Goal: Submit feedback/report problem

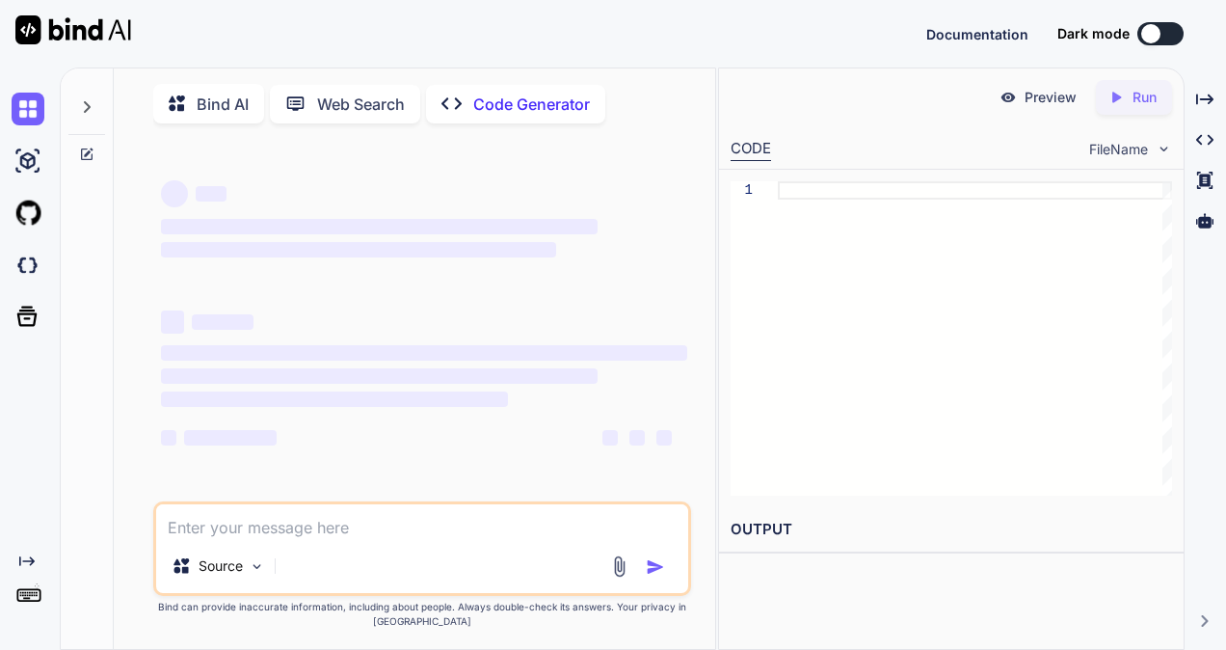
type textarea "Dear Team, I am facing a frequent ad id issue , tried multiple times to unlock …"
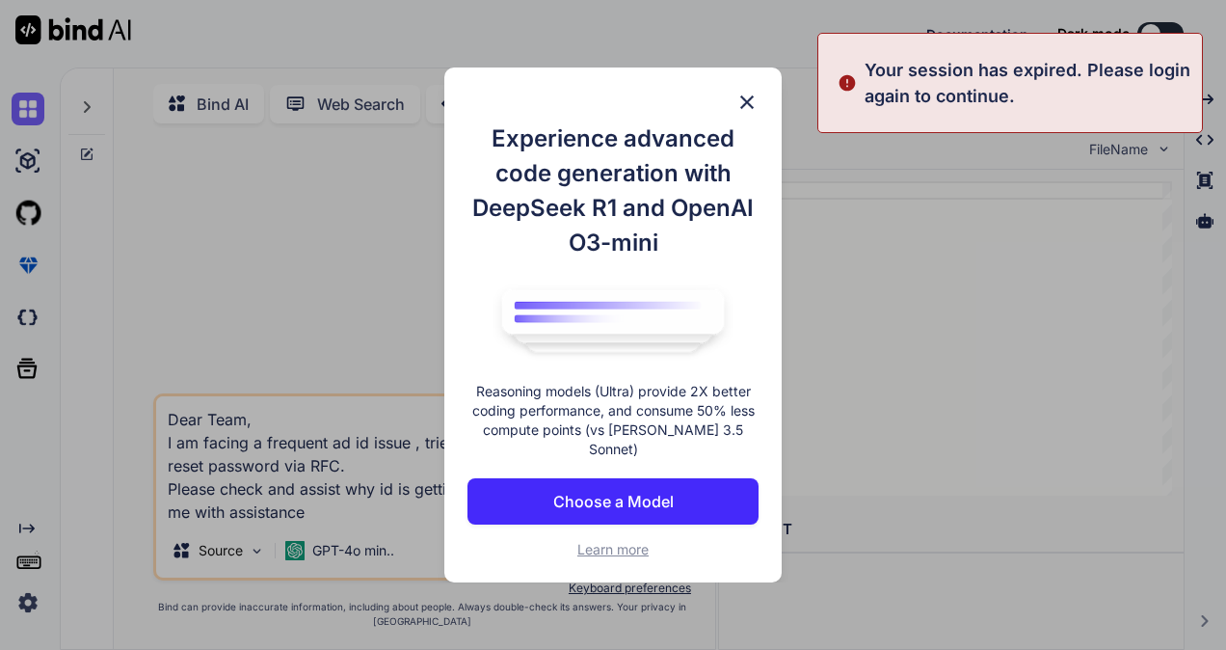
type textarea "x"
type textarea "Dear Team, I am facing a frequent ad id issue , tried multiple times to unlock …"
click at [735, 112] on img at bounding box center [746, 102] width 23 height 23
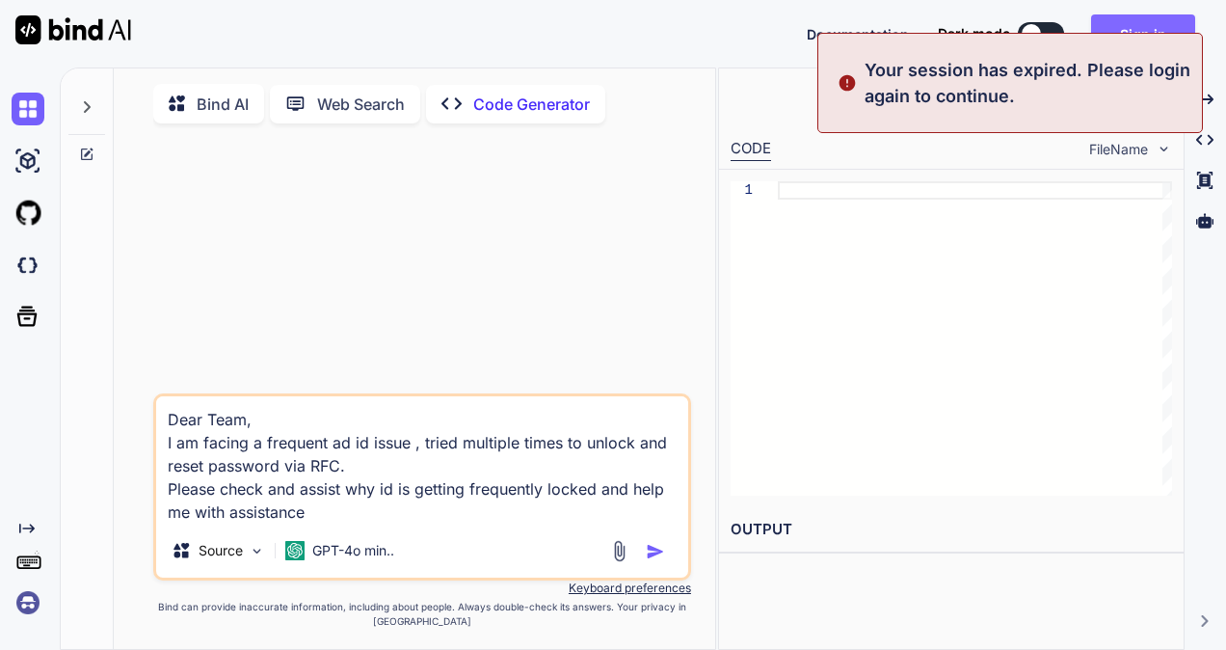
click at [1164, 28] on button "Sign in" at bounding box center [1143, 33] width 104 height 39
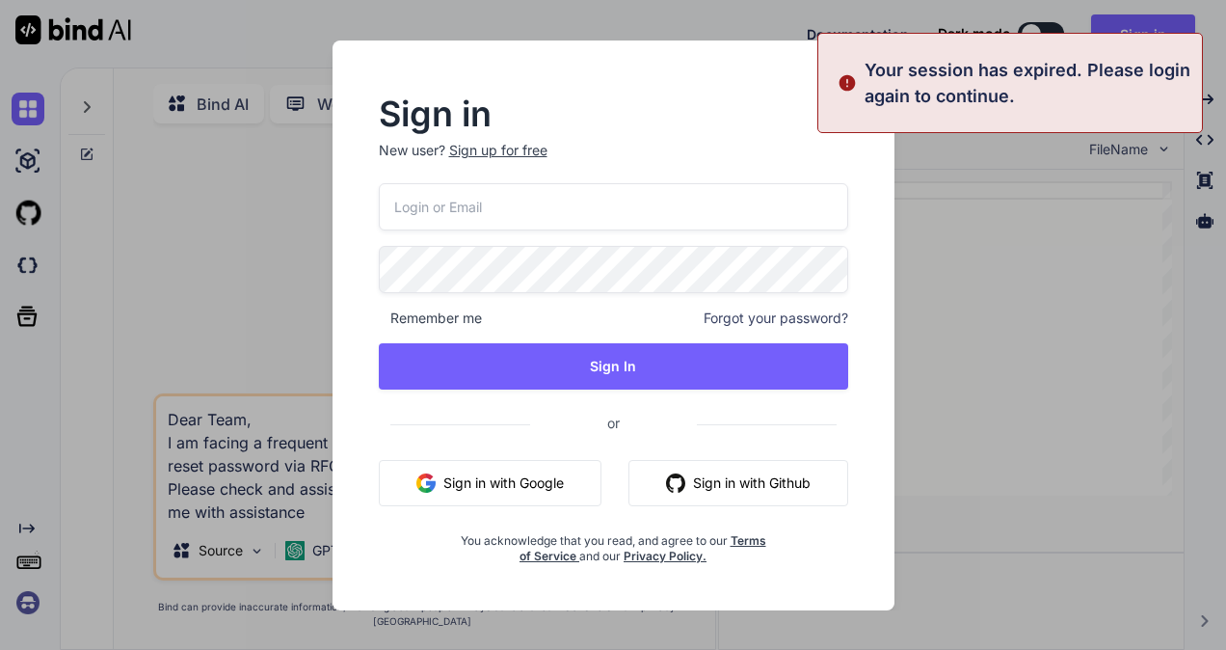
click at [538, 218] on input "email" at bounding box center [613, 206] width 469 height 47
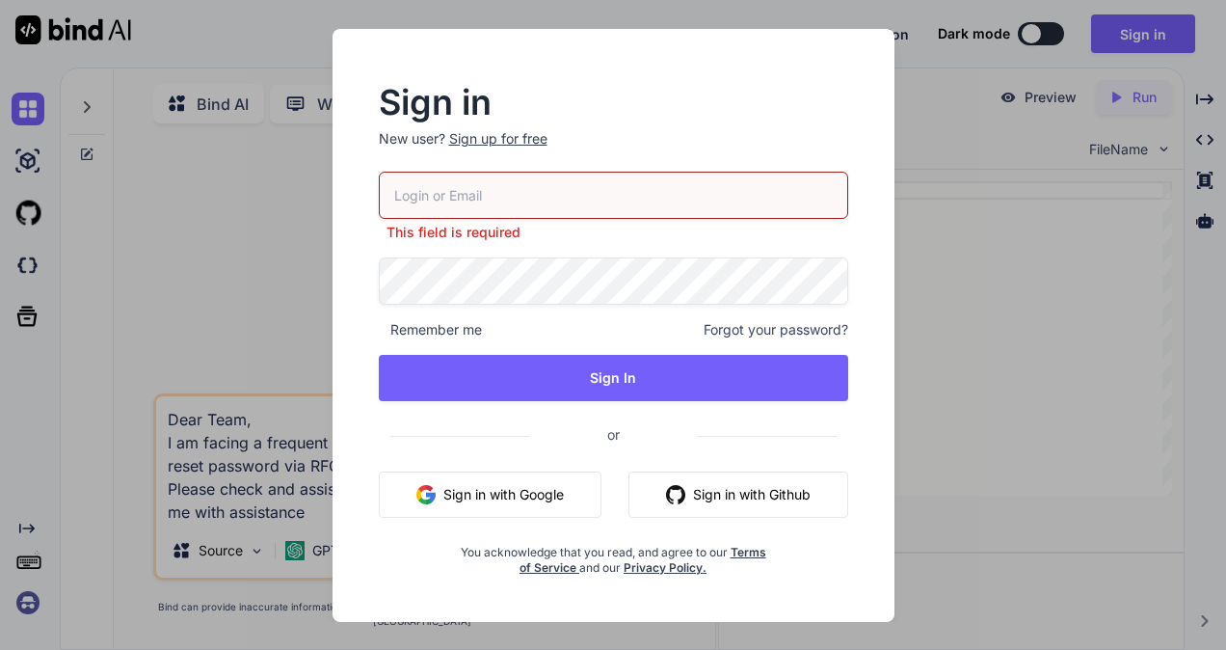
click at [402, 185] on input "email" at bounding box center [613, 195] width 469 height 47
paste input "[EMAIL_ADDRESS][DOMAIN_NAME]"
type input "[EMAIL_ADDRESS][DOMAIN_NAME]"
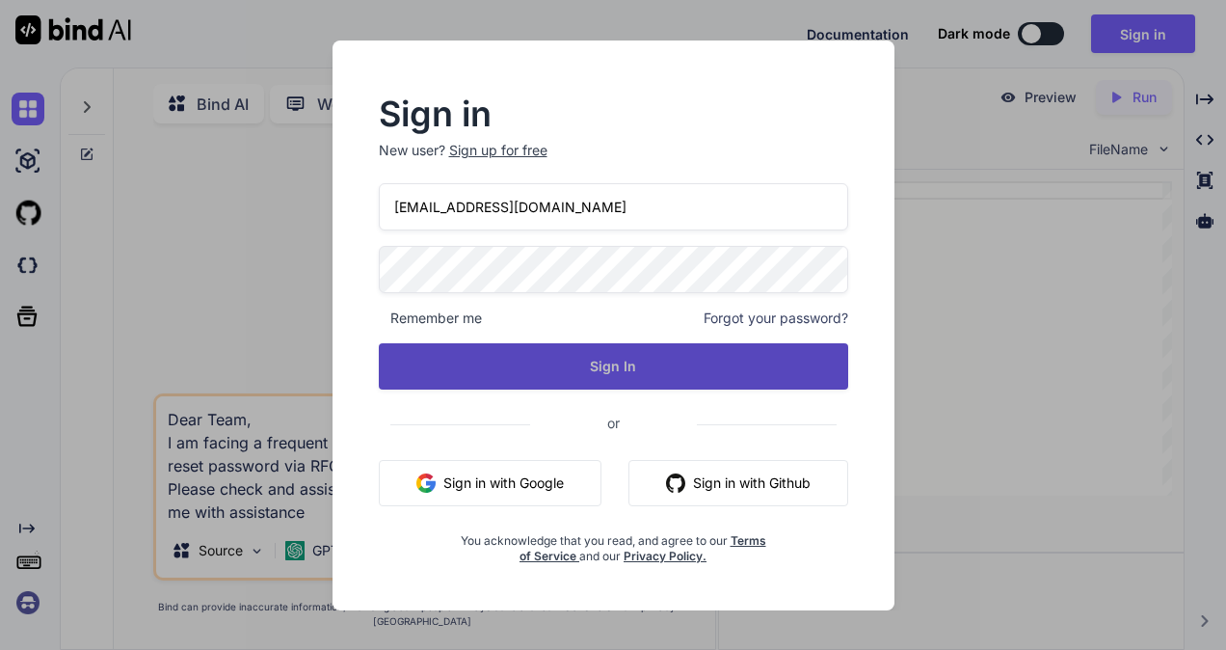
click at [505, 384] on button "Sign In" at bounding box center [613, 366] width 469 height 46
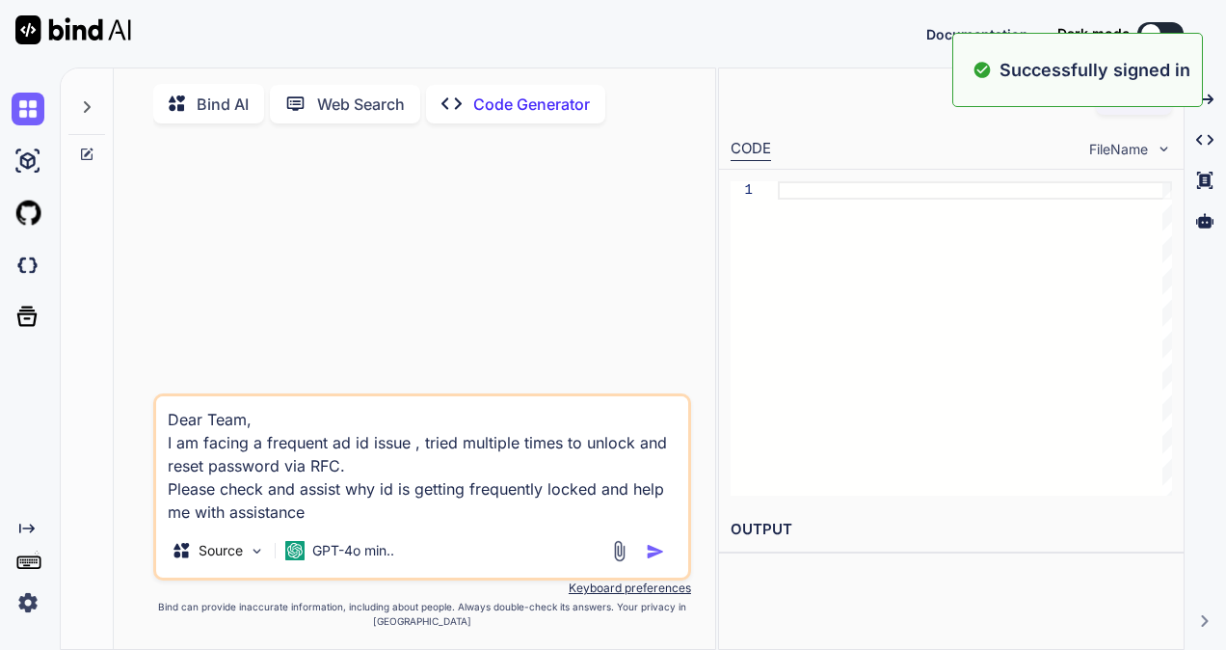
click at [308, 515] on textarea "Dear Team, I am facing a frequent ad id issue , tried multiple times to unlock …" at bounding box center [422, 459] width 532 height 127
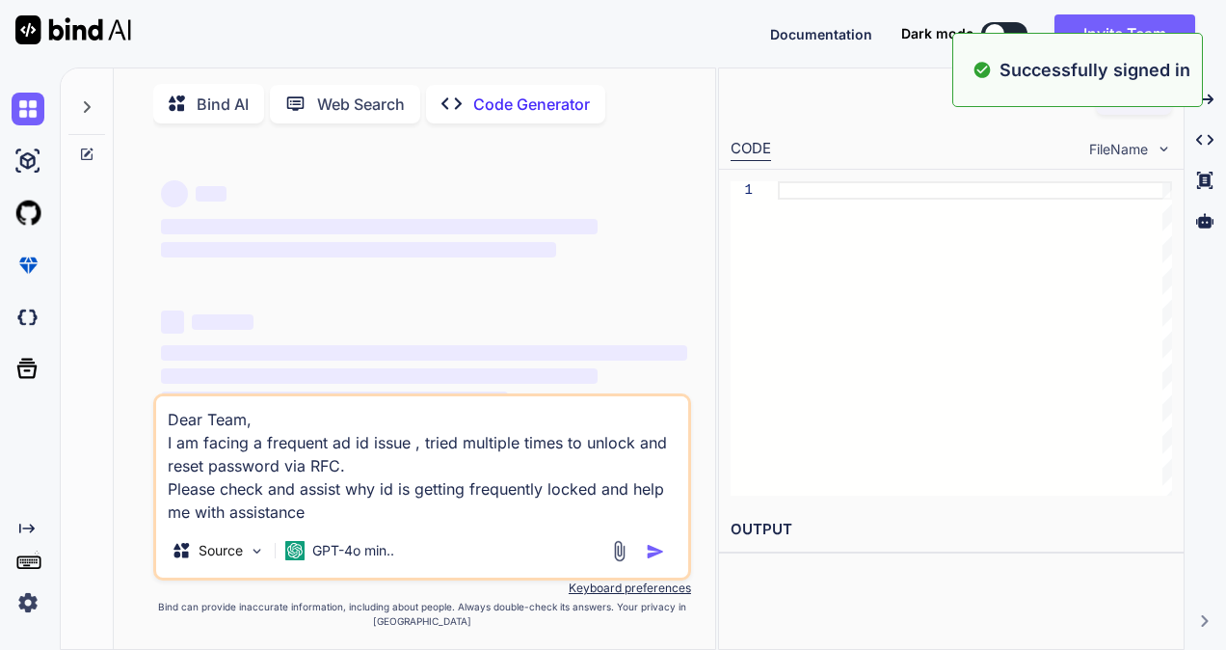
type textarea "x"
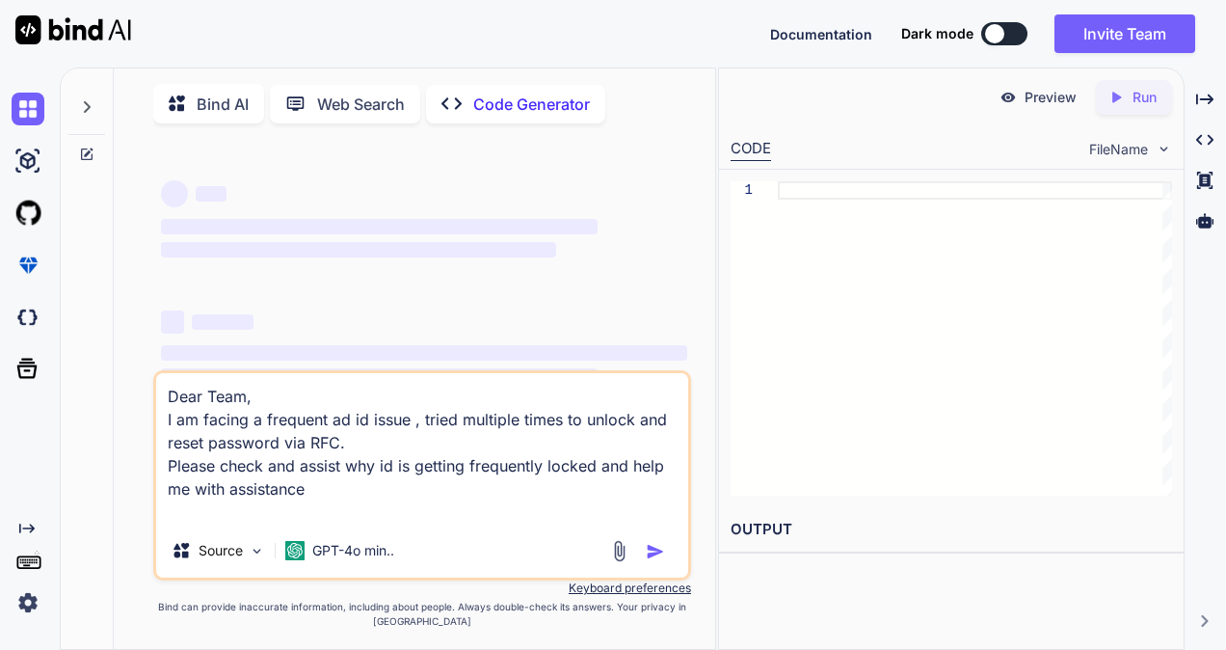
type textarea "Dear Team, I am facing a frequent ad id issue , tried multiple times to unlock …"
type textarea "x"
type textarea "Dear Team, I am facing a frequent ad id issue , tried multiple times to unlock …"
type textarea "x"
type textarea "Dear Team, I am facing a frequent ad id issue , tried multiple times to unlock …"
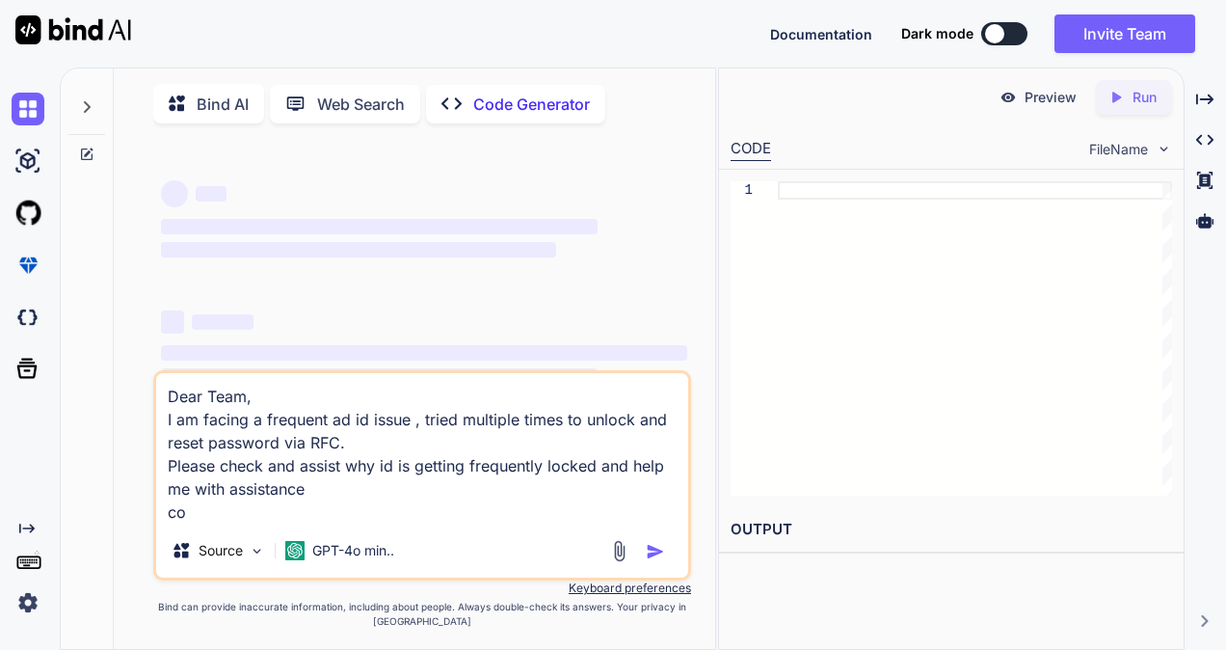
type textarea "x"
type textarea "Dear Team, I am facing a frequent ad id issue , tried multiple times to unlock …"
type textarea "x"
type textarea "Dear Team, I am facing a frequent ad id issue , tried multiple times to unlock …"
type textarea "x"
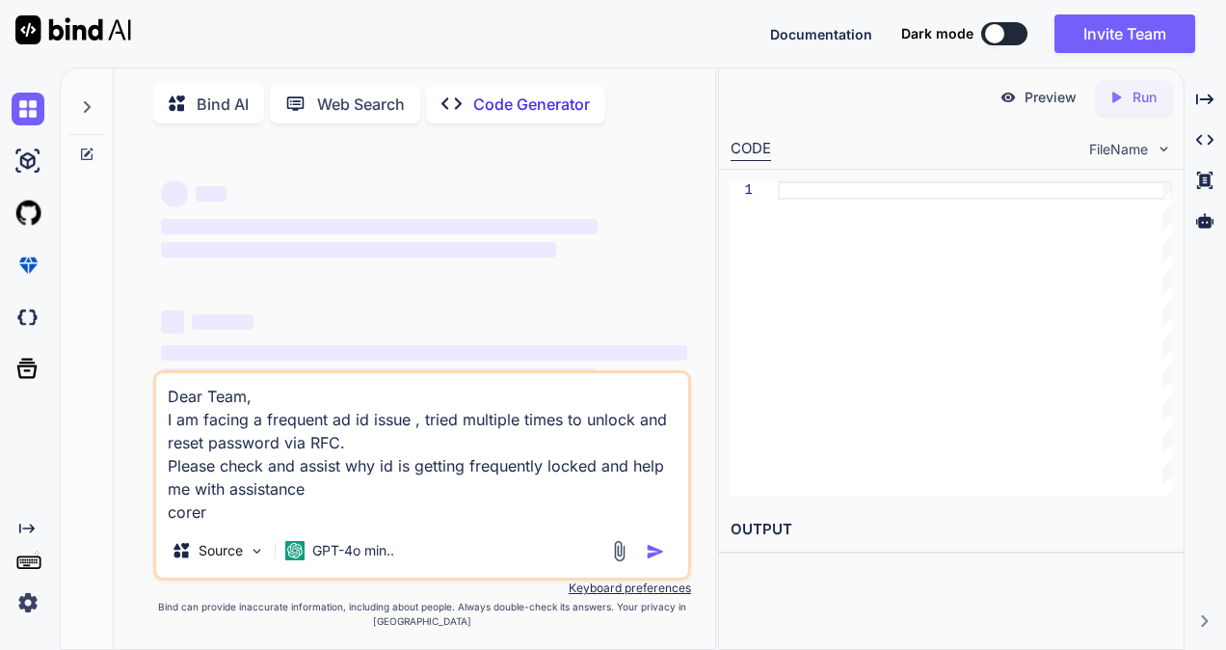
type textarea "Dear Team, I am facing a frequent ad id issue , tried multiple times to unlock …"
type textarea "x"
type textarea "Dear Team, I am facing a frequent ad id issue , tried multiple times to unlock …"
type textarea "x"
type textarea "Dear Team, I am facing a frequent ad id issue , tried multiple times to unlock …"
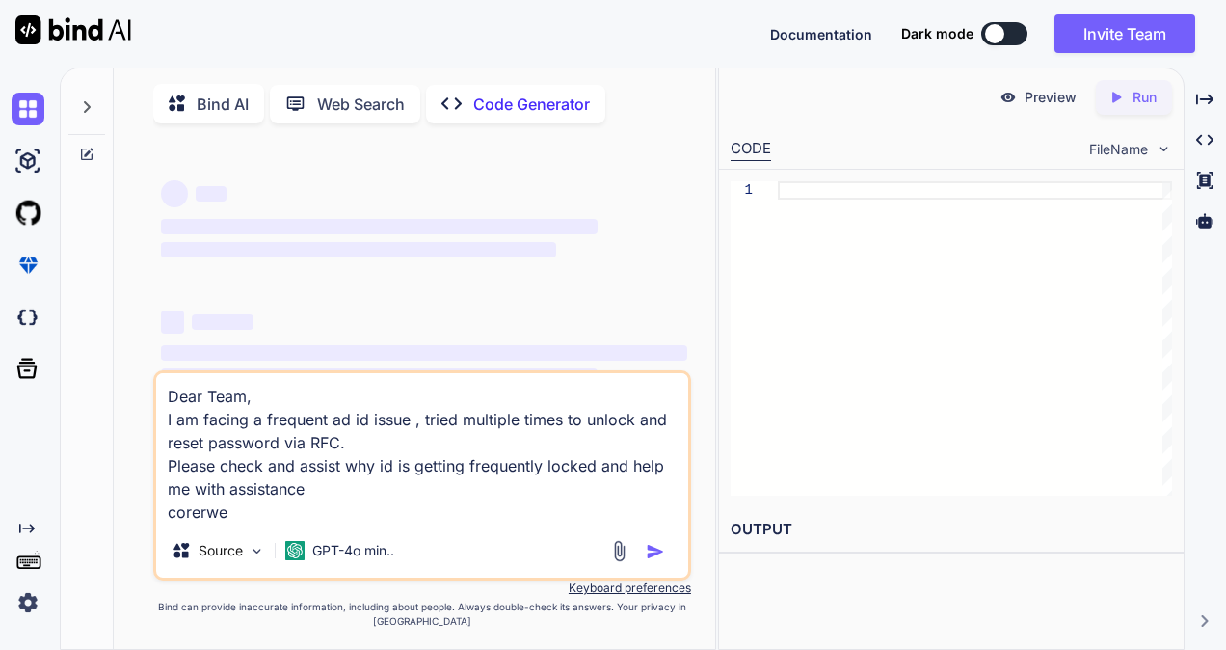
type textarea "x"
type textarea "Dear Team, I am facing a frequent ad id issue , tried multiple times to unlock …"
type textarea "x"
type textarea "Dear Team, I am facing a frequent ad id issue , tried multiple times to unlock …"
type textarea "x"
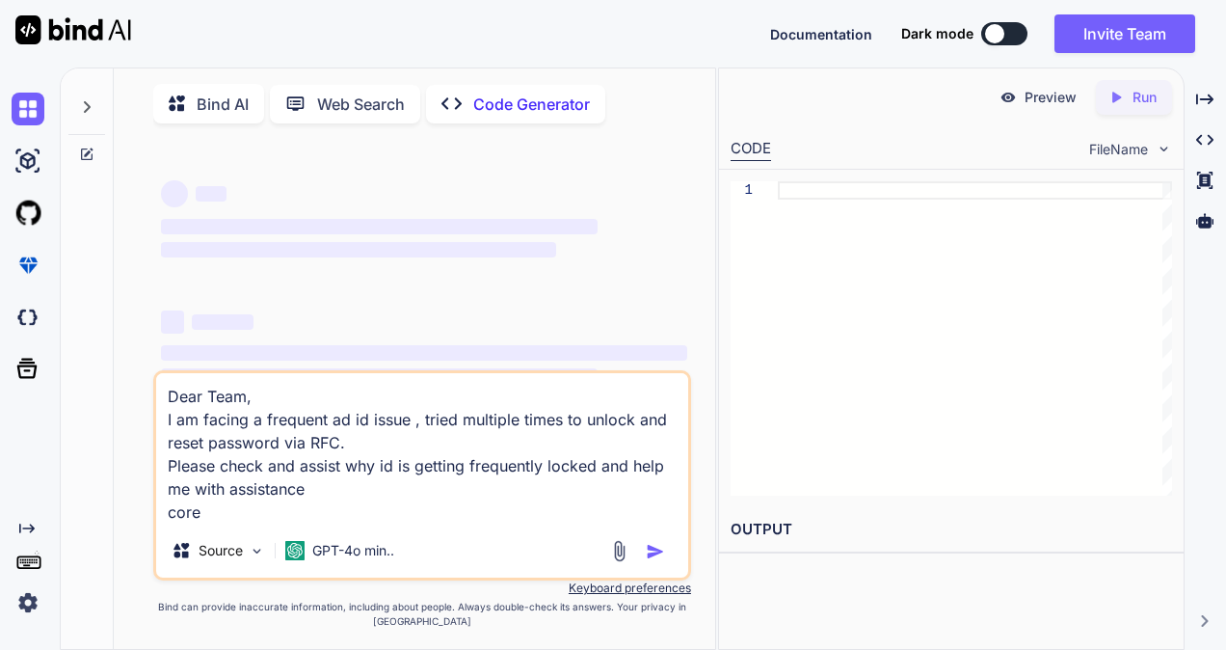
type textarea "Dear Team, I am facing a frequent ad id issue , tried multiple times to unlock …"
type textarea "x"
type textarea "Dear Team, I am facing a frequent ad id issue , tried multiple times to unlock …"
type textarea "x"
type textarea "Dear Team, I am facing a frequent ad id issue , tried multiple times to unlock …"
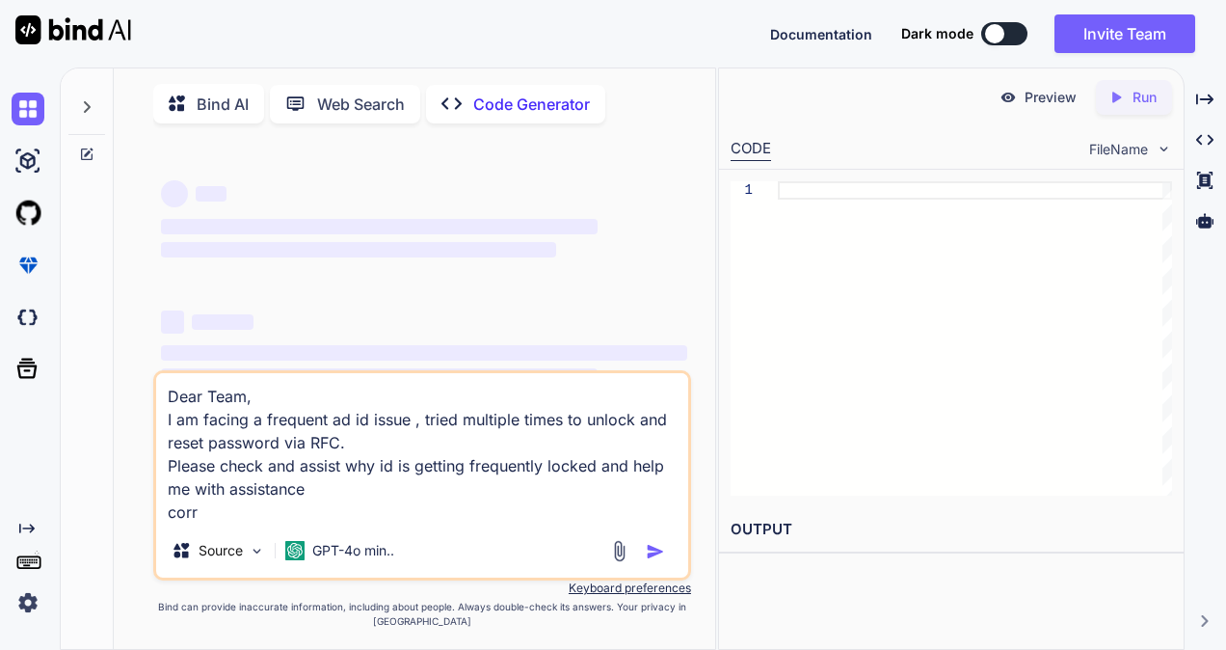
type textarea "x"
type textarea "Dear Team, I am facing a frequent ad id issue , tried multiple times to unlock …"
type textarea "x"
type textarea "Dear Team, I am facing a frequent ad id issue , tried multiple times to unlock …"
type textarea "x"
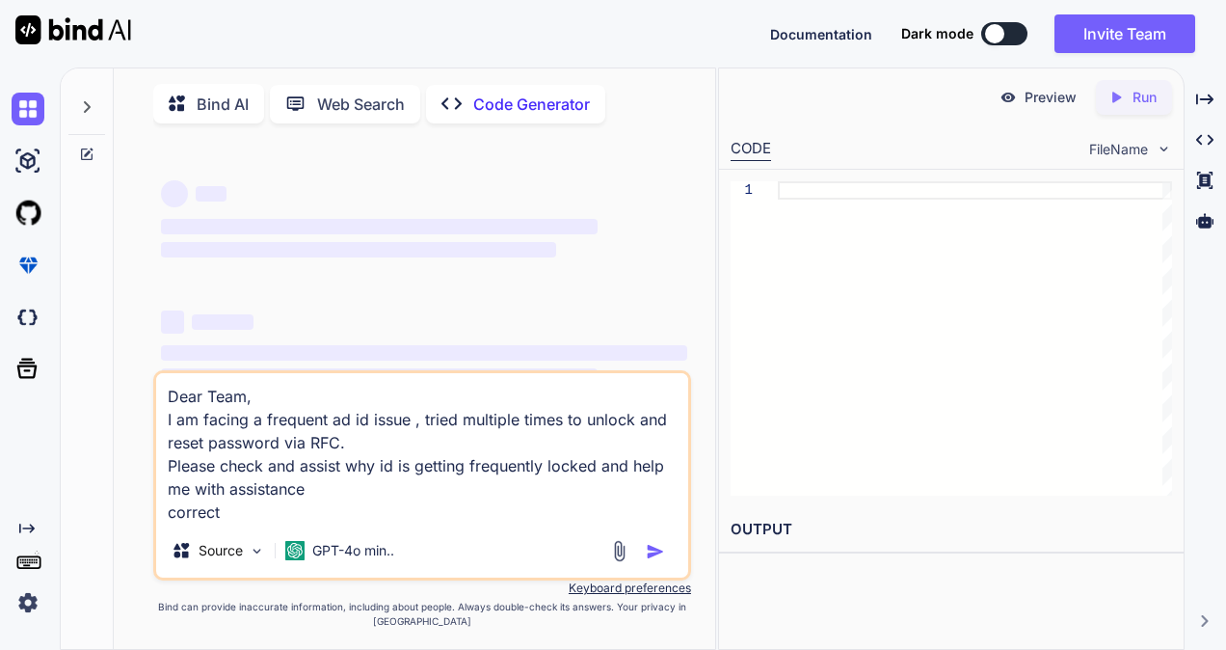
type textarea "Dear Team, I am facing a frequent ad id issue , tried multiple times to unlock …"
type textarea "x"
type textarea "Dear Team, I am facing a frequent ad id issue , tried multiple times to unlock …"
type textarea "x"
type textarea "Dear Team, I am facing a frequent ad id issue , tried multiple times to unlock …"
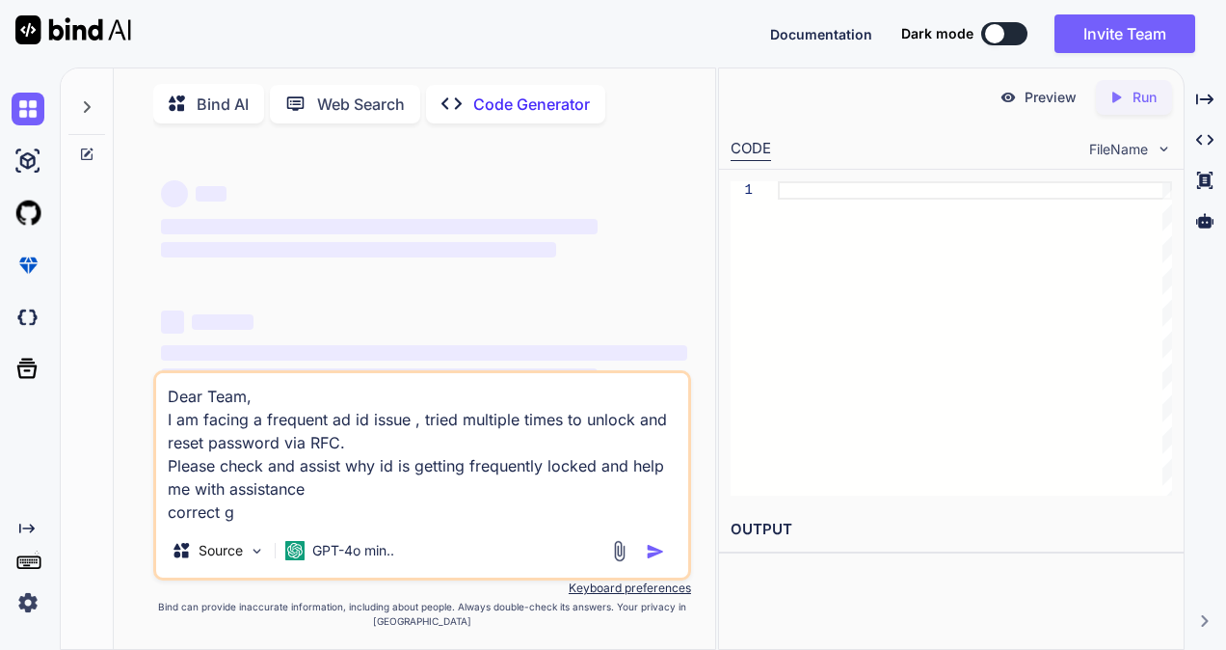
type textarea "x"
type textarea "Dear Team, I am facing a frequent ad id issue , tried multiple times to unlock …"
type textarea "x"
type textarea "Dear Team, I am facing a frequent ad id issue , tried multiple times to unlock …"
type textarea "x"
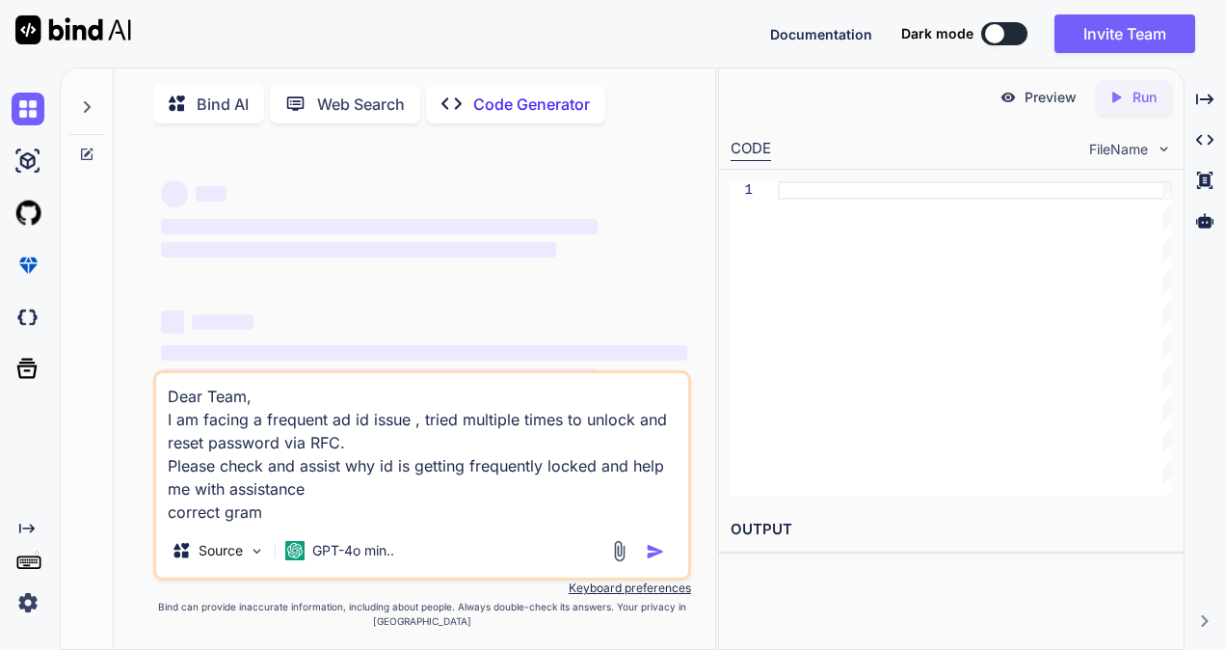
type textarea "Dear Team, I am facing a frequent ad id issue , tried multiple times to unlock …"
type textarea "x"
type textarea "Dear Team, I am facing a frequent ad id issue , tried multiple times to unlock …"
type textarea "x"
type textarea "Dear Team, I am facing a frequent ad id issue , tried multiple times to unlock …"
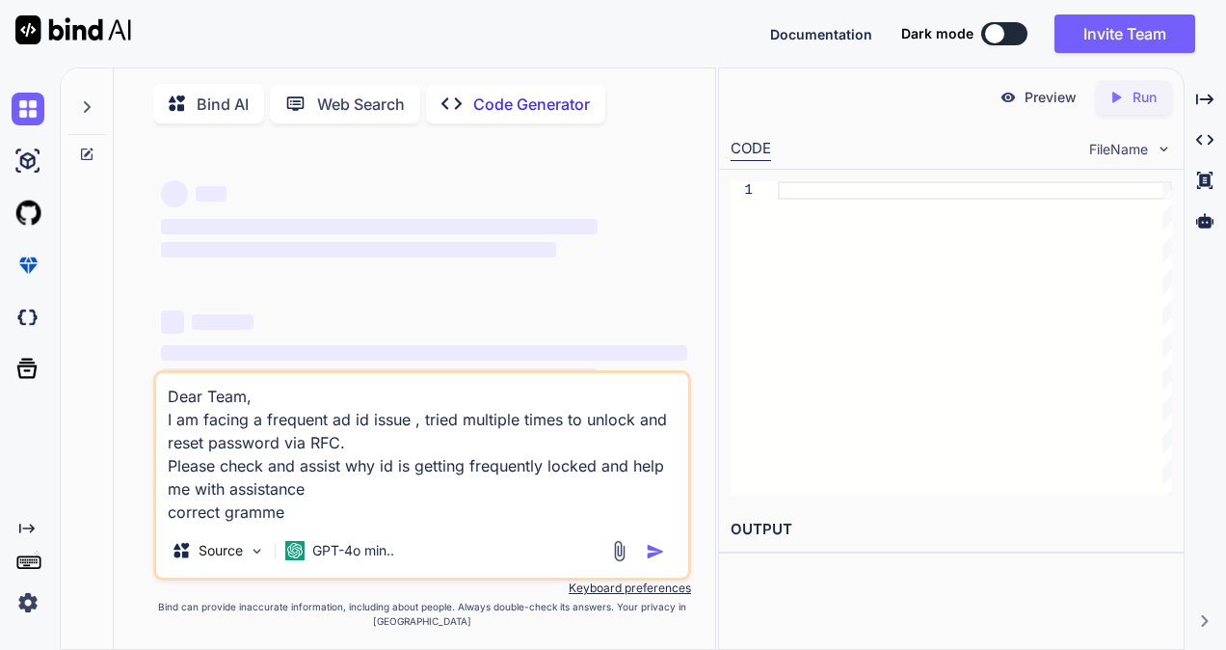
type textarea "x"
type textarea "Dear Team, I am facing a frequent ad id issue , tried multiple times to unlock …"
type textarea "x"
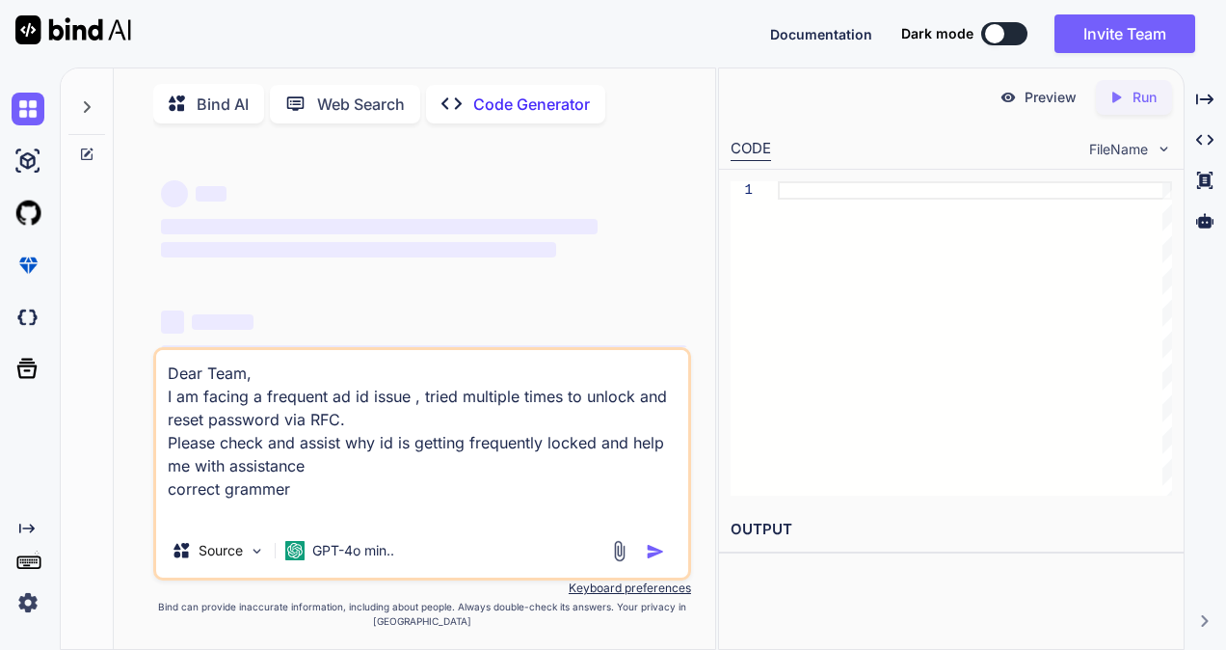
type textarea "Dear Team, I am facing a frequent ad id issue , tried multiple times to unlock …"
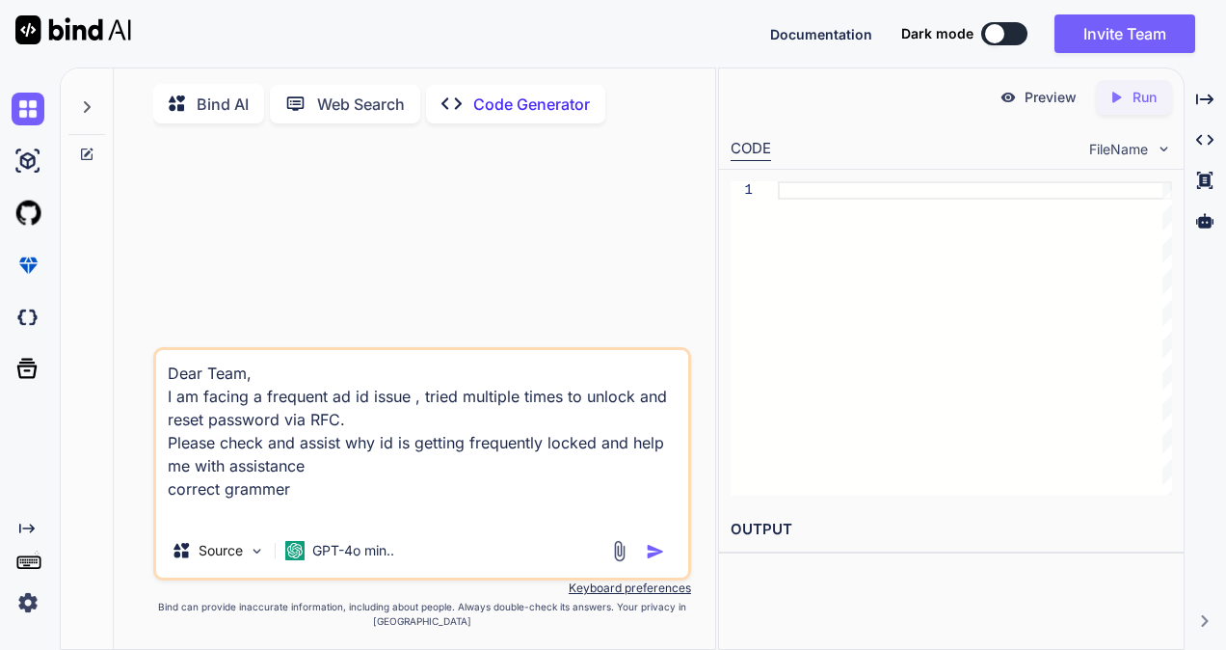
click at [652, 555] on img "button" at bounding box center [655, 551] width 19 height 19
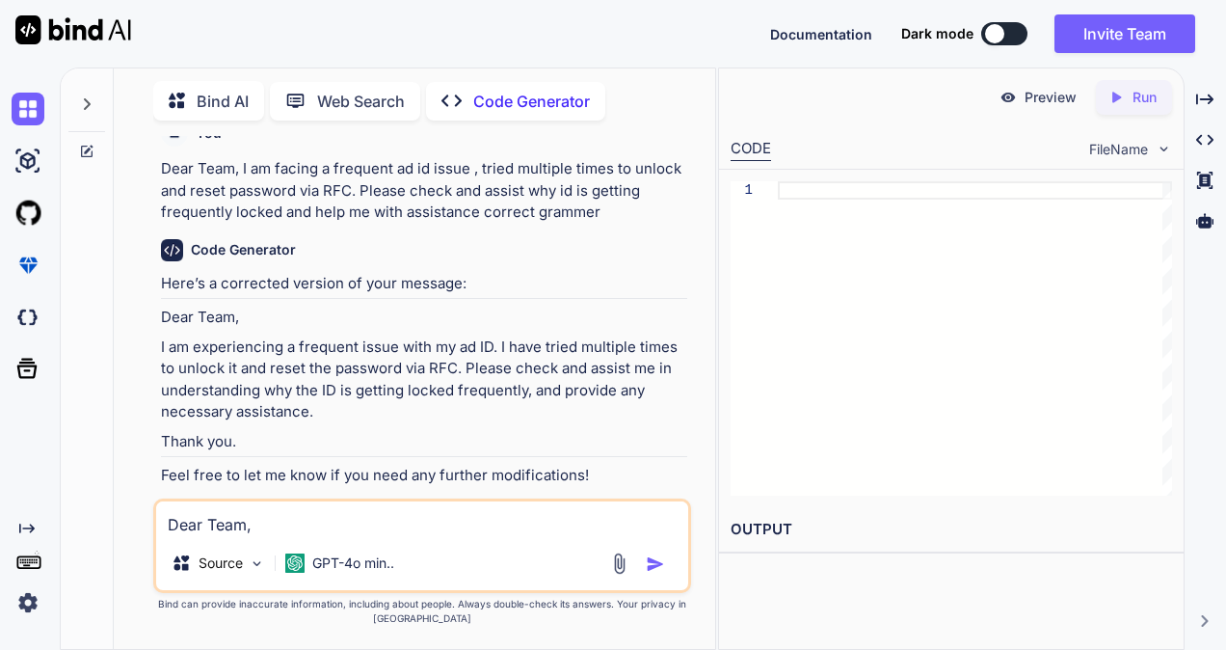
scroll to position [44, 0]
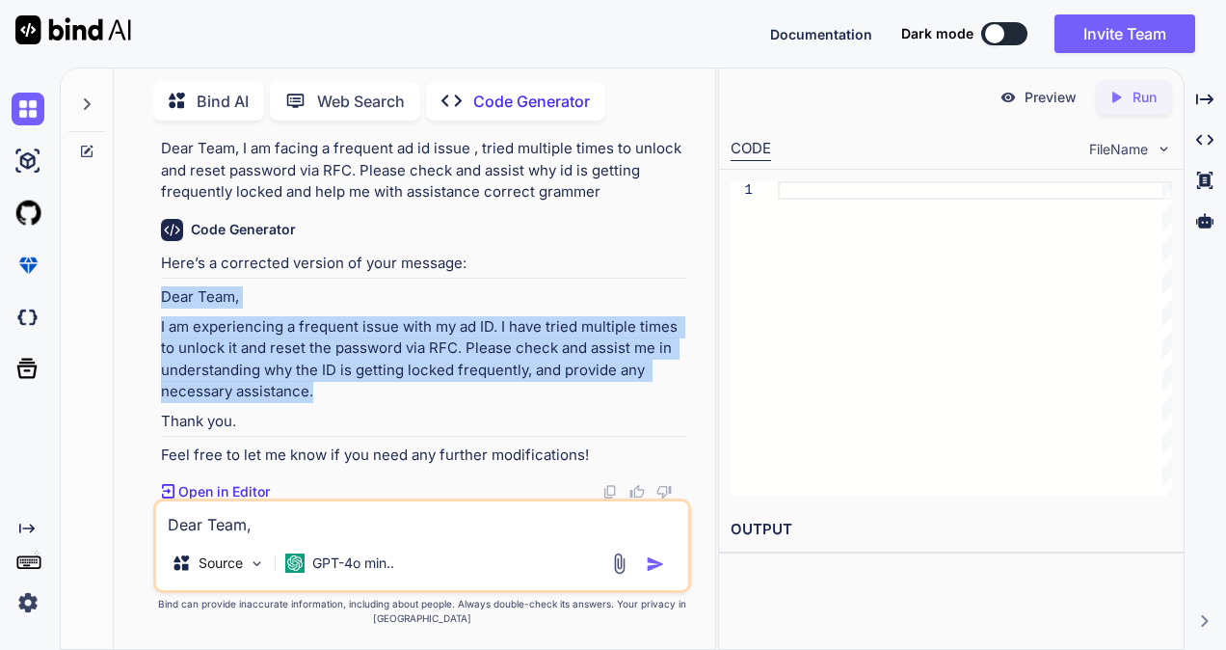
drag, startPoint x: 163, startPoint y: 289, endPoint x: 322, endPoint y: 387, distance: 186.9
click at [322, 387] on div "You Dear Team, I am facing a frequent ad id issue , tried multiple times to unl…" at bounding box center [424, 317] width 534 height 362
copy div "Dear Team, I am experiencing a frequent issue with my ad ID. I have tried multi…"
type textarea "x"
